Goal: Find specific page/section: Find specific page/section

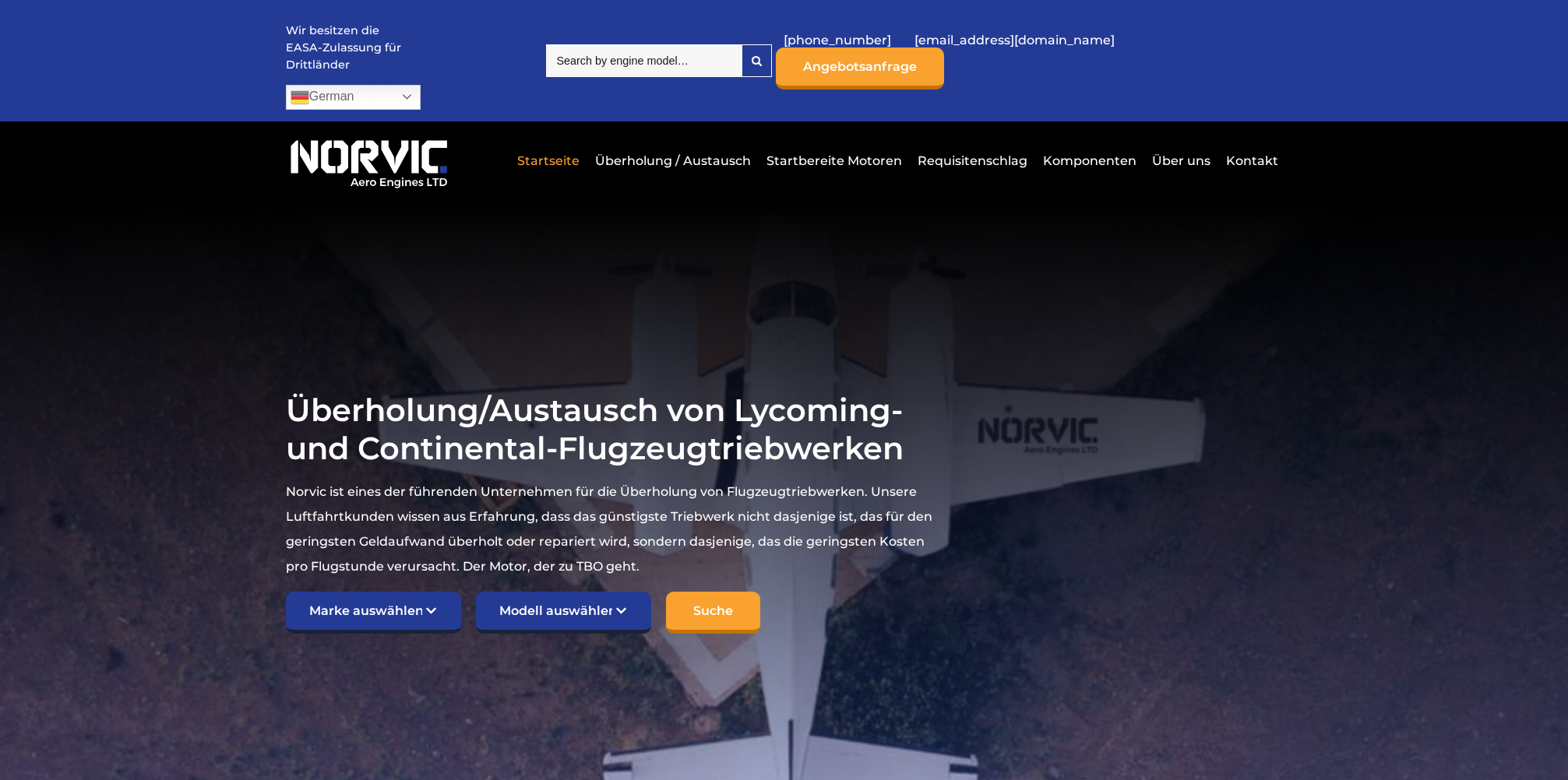
click at [741, 51] on input "search" at bounding box center [644, 60] width 196 height 33
type input "cessna 172"
click at [713, 142] on link "Überholung / Austausch" at bounding box center [673, 161] width 163 height 38
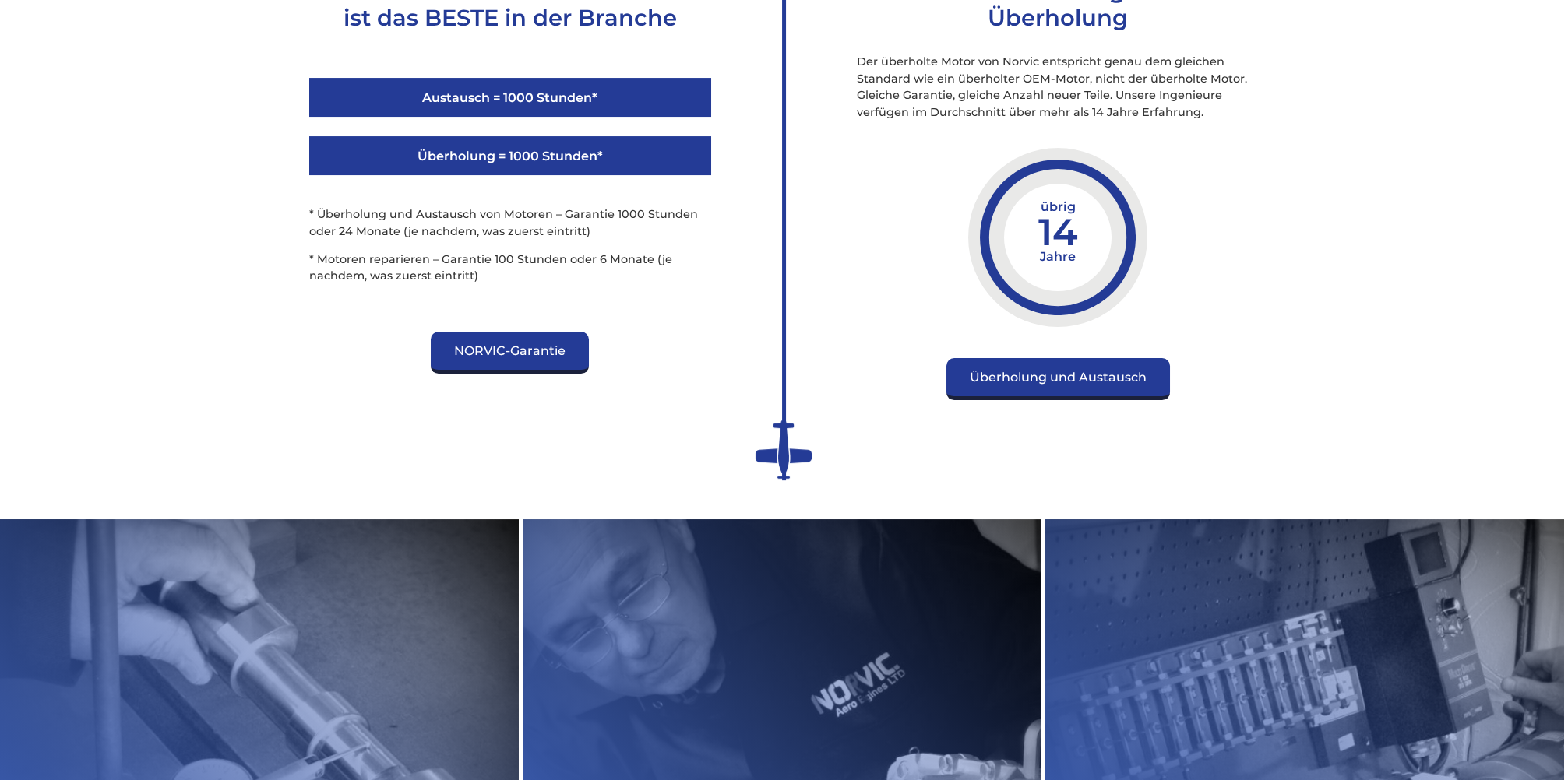
scroll to position [3113, 0]
